Goal: Find specific page/section: Find specific page/section

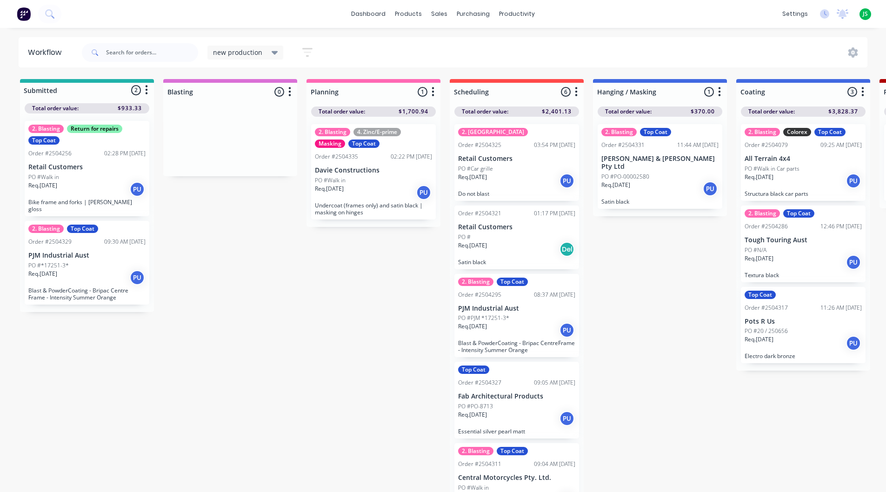
scroll to position [6, 0]
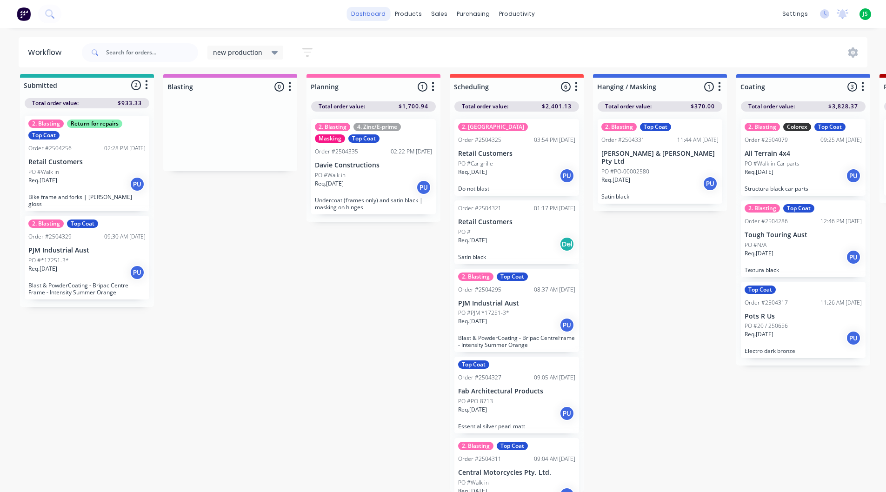
click at [356, 14] on link "dashboard" at bounding box center [369, 14] width 44 height 14
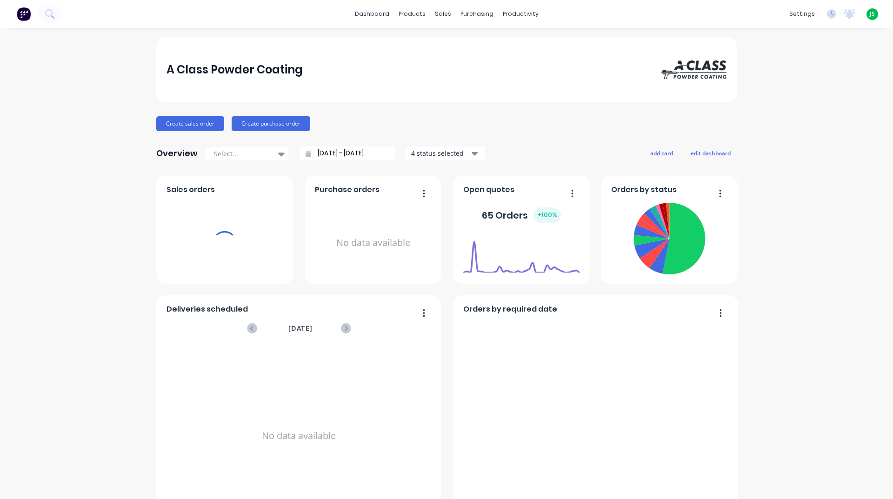
scroll to position [392, 0]
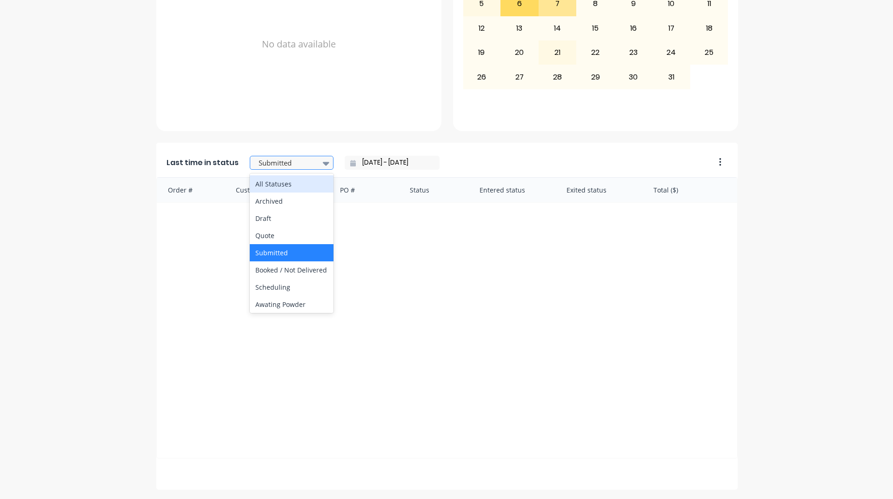
drag, startPoint x: 274, startPoint y: 164, endPoint x: 278, endPoint y: 167, distance: 5.3
click at [276, 167] on div at bounding box center [287, 163] width 59 height 12
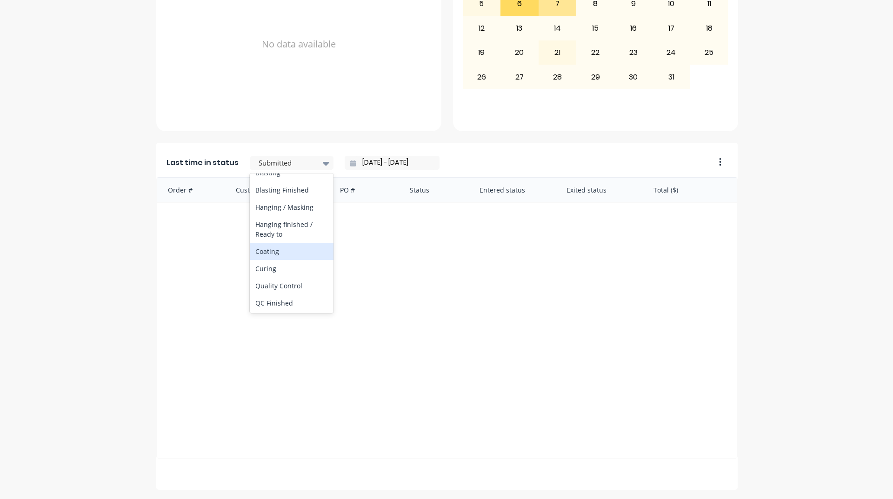
scroll to position [326, 0]
click at [279, 214] on div "Coating" at bounding box center [292, 204] width 84 height 17
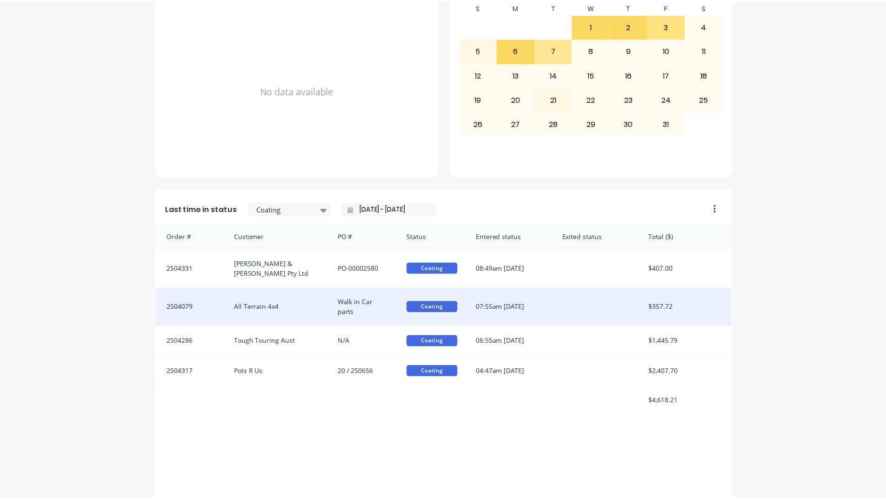
scroll to position [392, 0]
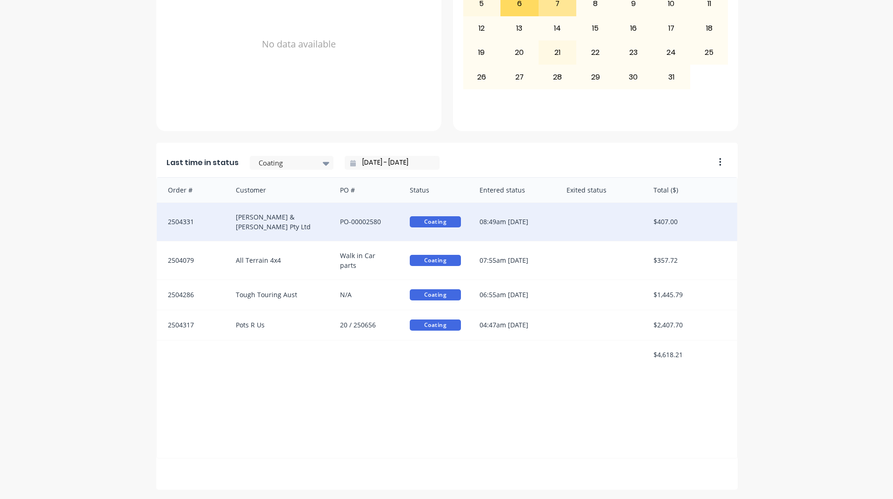
click at [292, 225] on div "[PERSON_NAME] & [PERSON_NAME] Pty Ltd" at bounding box center [279, 222] width 105 height 38
